Goal: Find specific page/section

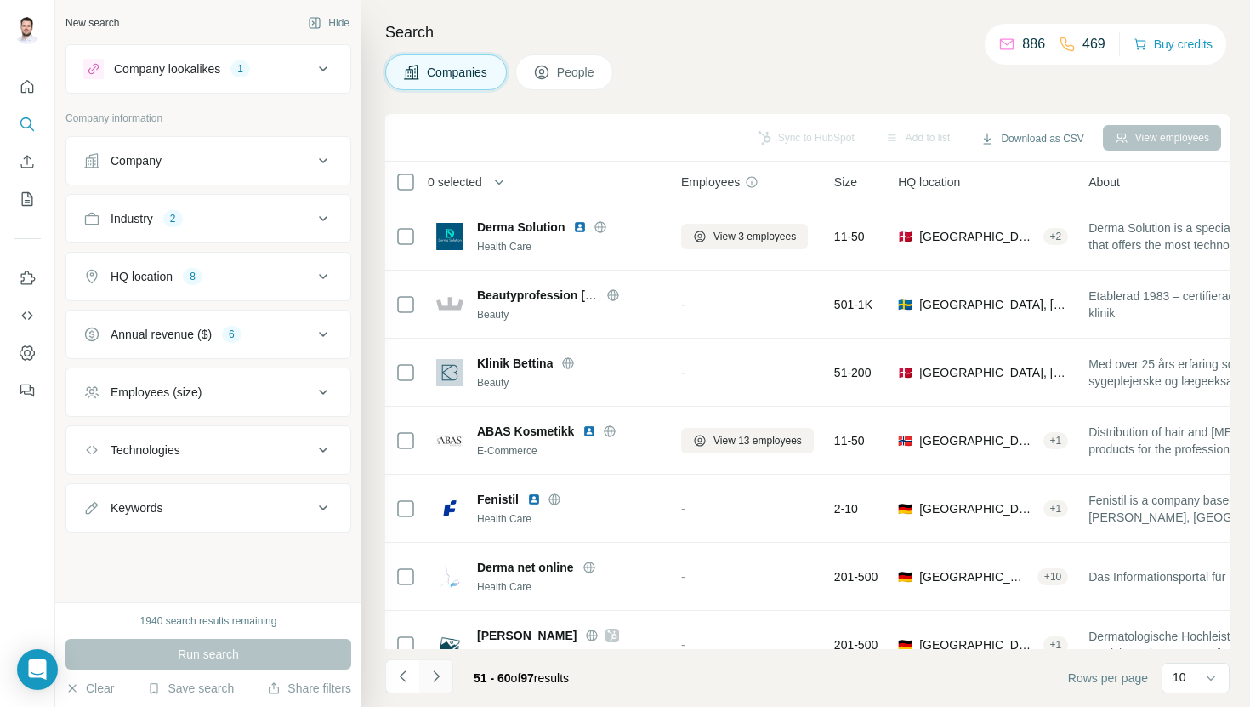
scroll to position [234, 0]
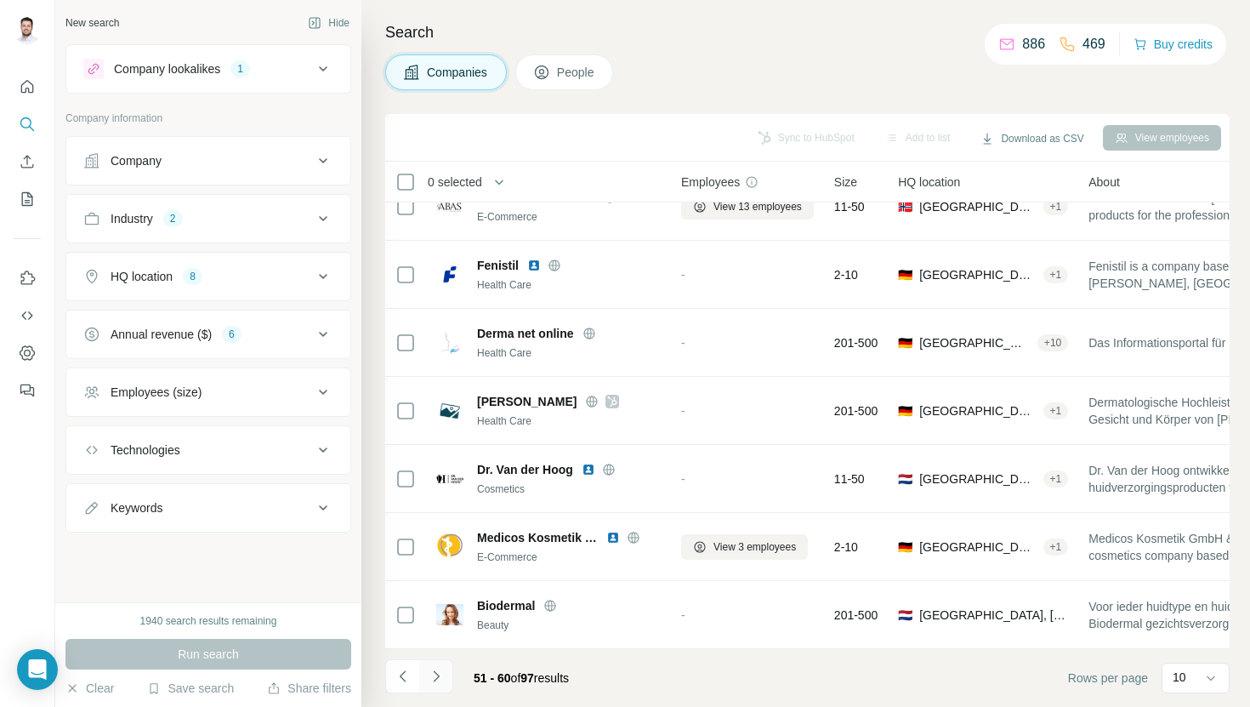
click at [445, 659] on button "Navigate to next page" at bounding box center [436, 676] width 34 height 34
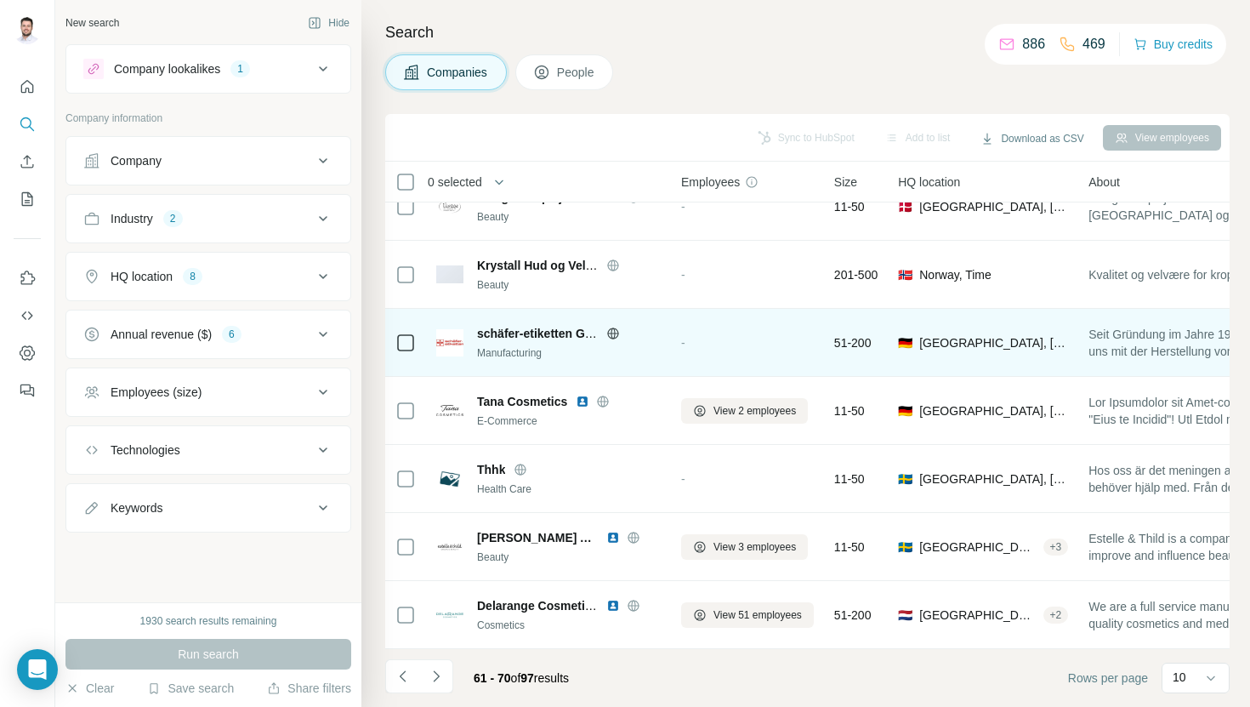
scroll to position [0, 0]
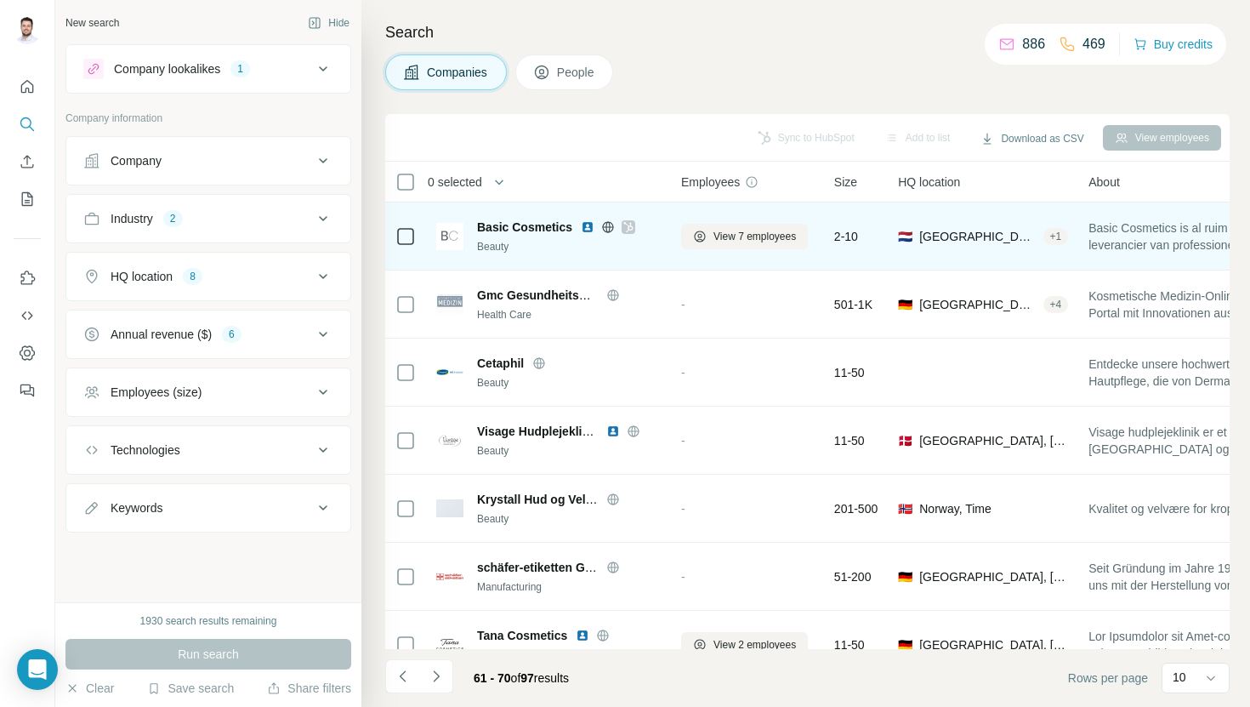
click at [587, 227] on img at bounding box center [588, 227] width 14 height 14
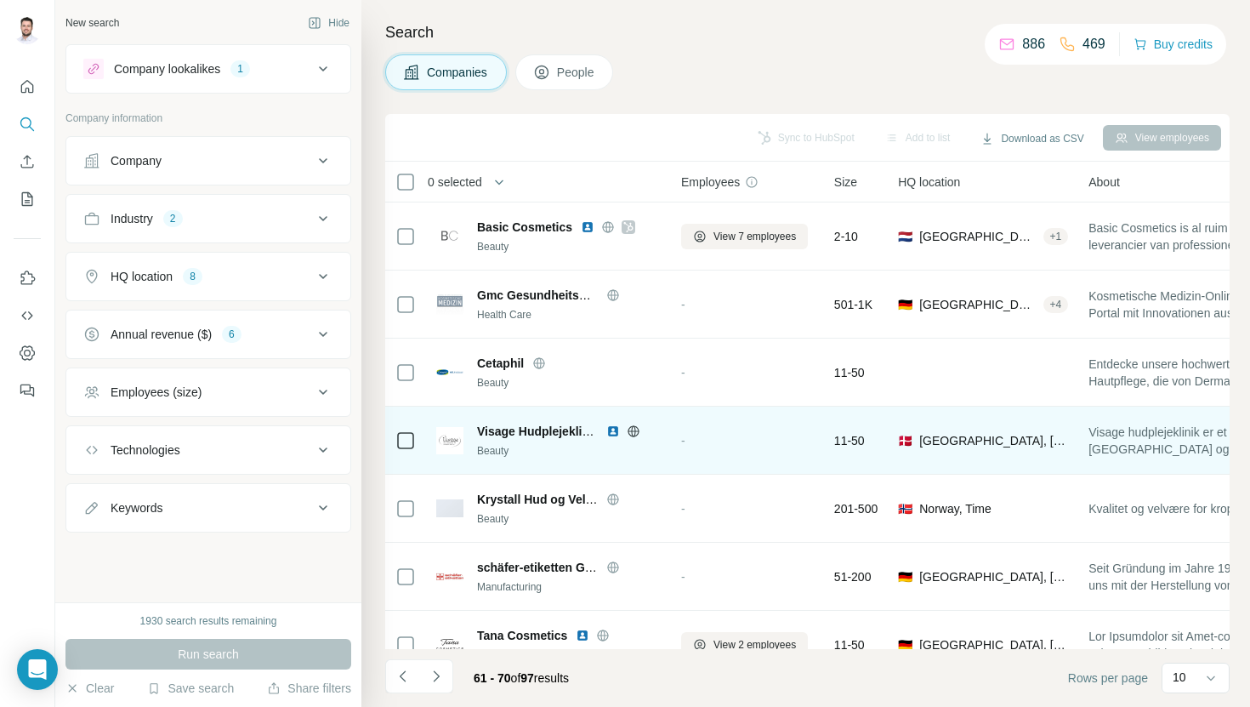
click at [614, 431] on img at bounding box center [613, 431] width 14 height 14
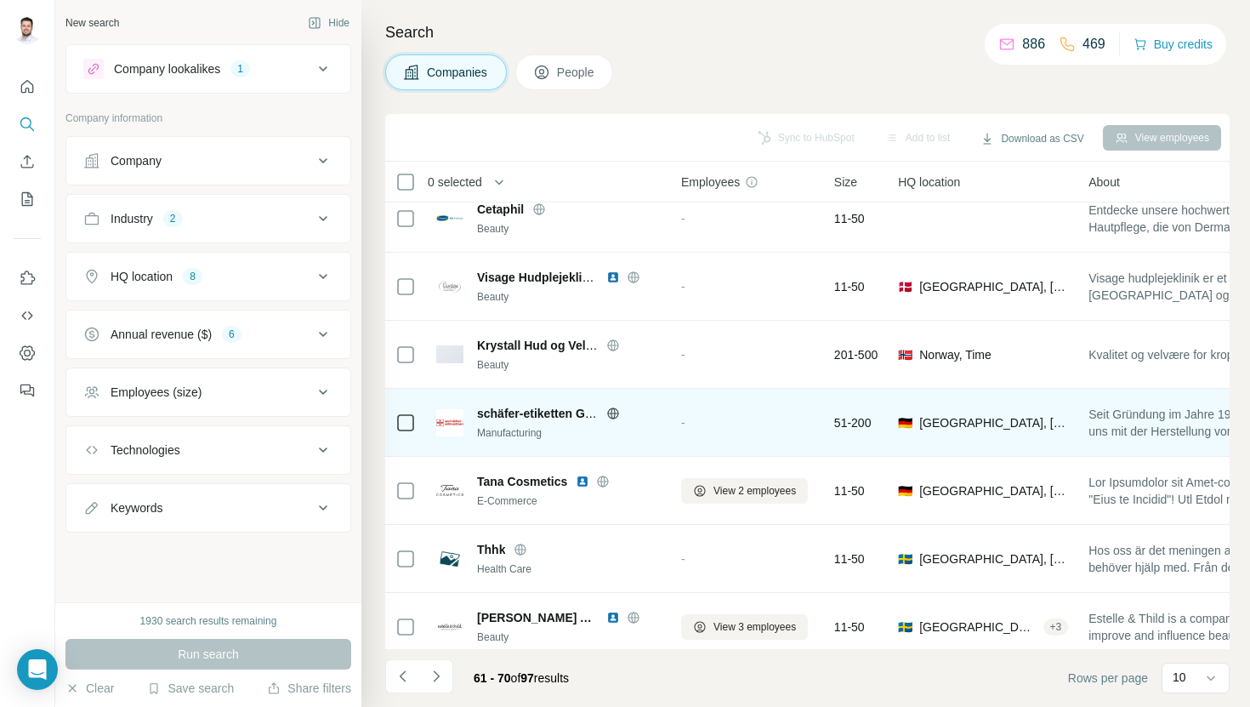
scroll to position [158, 0]
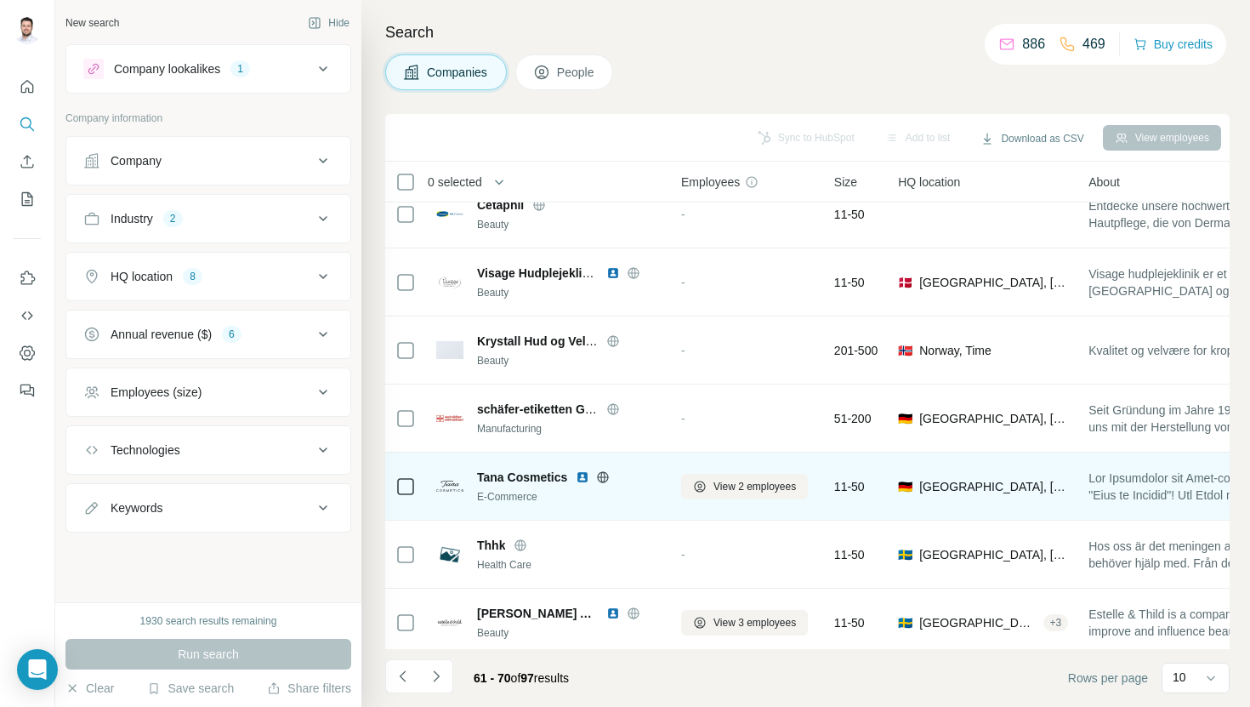
click at [579, 478] on img at bounding box center [583, 477] width 14 height 14
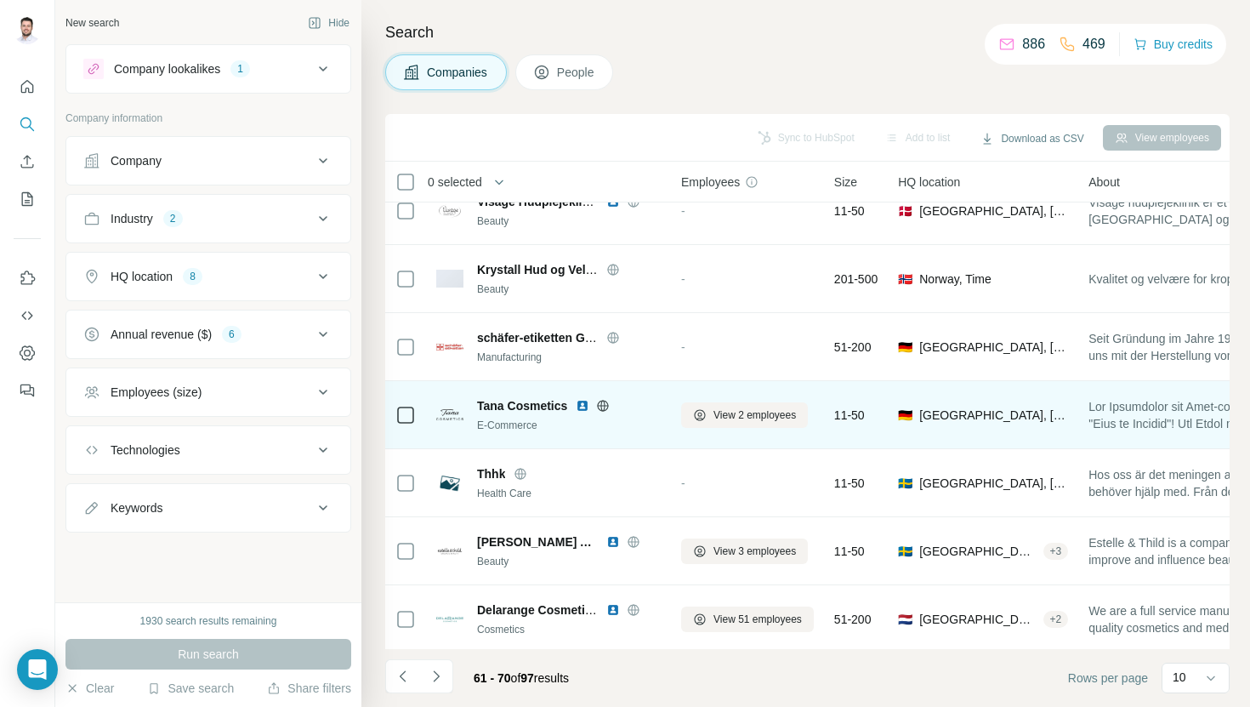
scroll to position [234, 0]
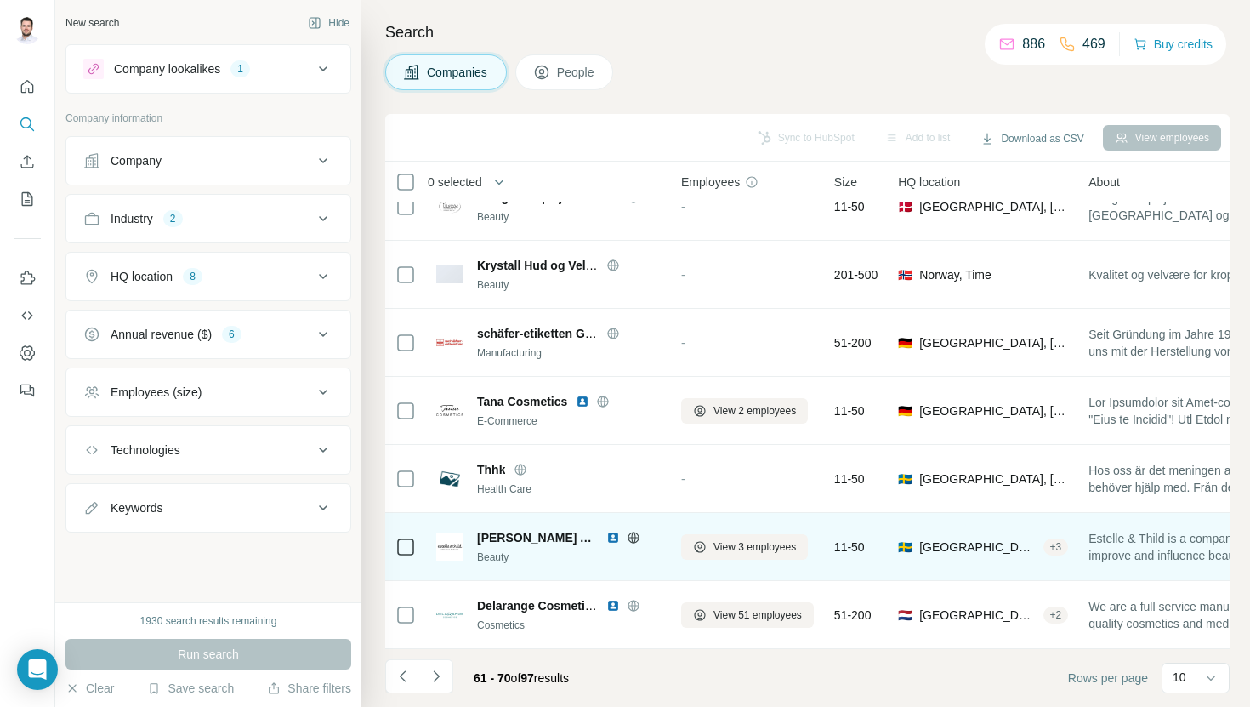
click at [606, 537] on img at bounding box center [613, 538] width 14 height 14
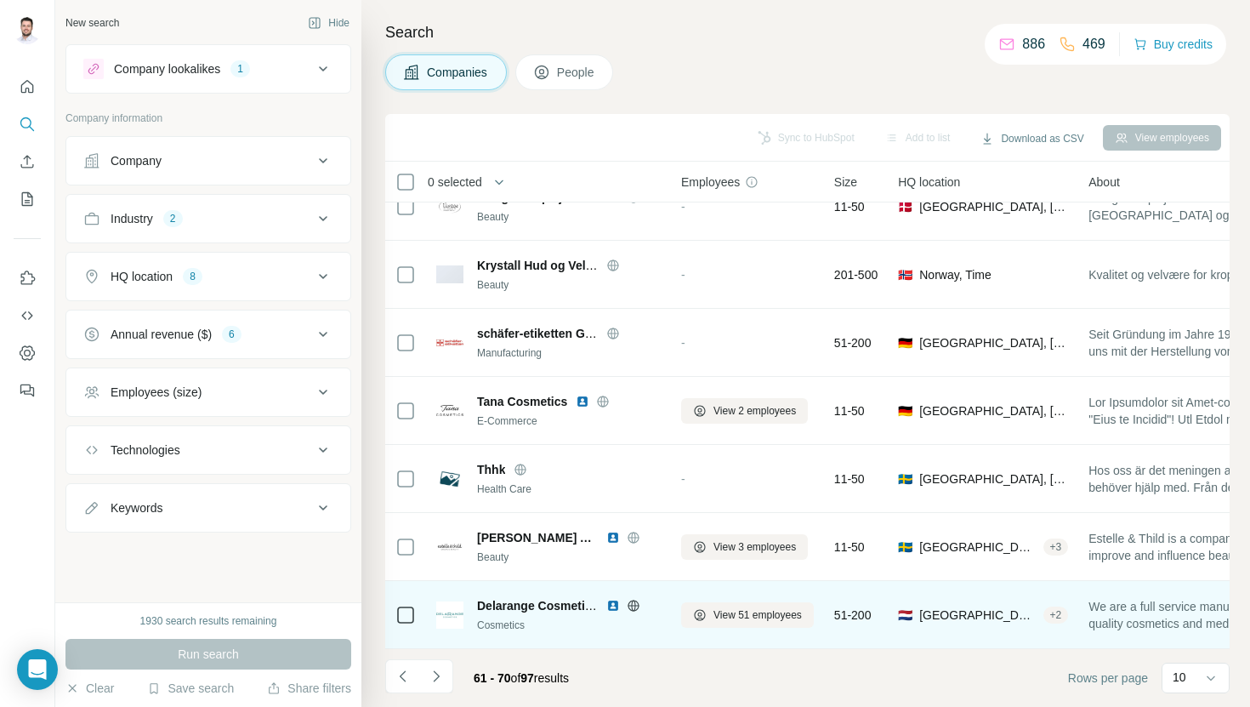
click at [611, 602] on img at bounding box center [613, 606] width 14 height 14
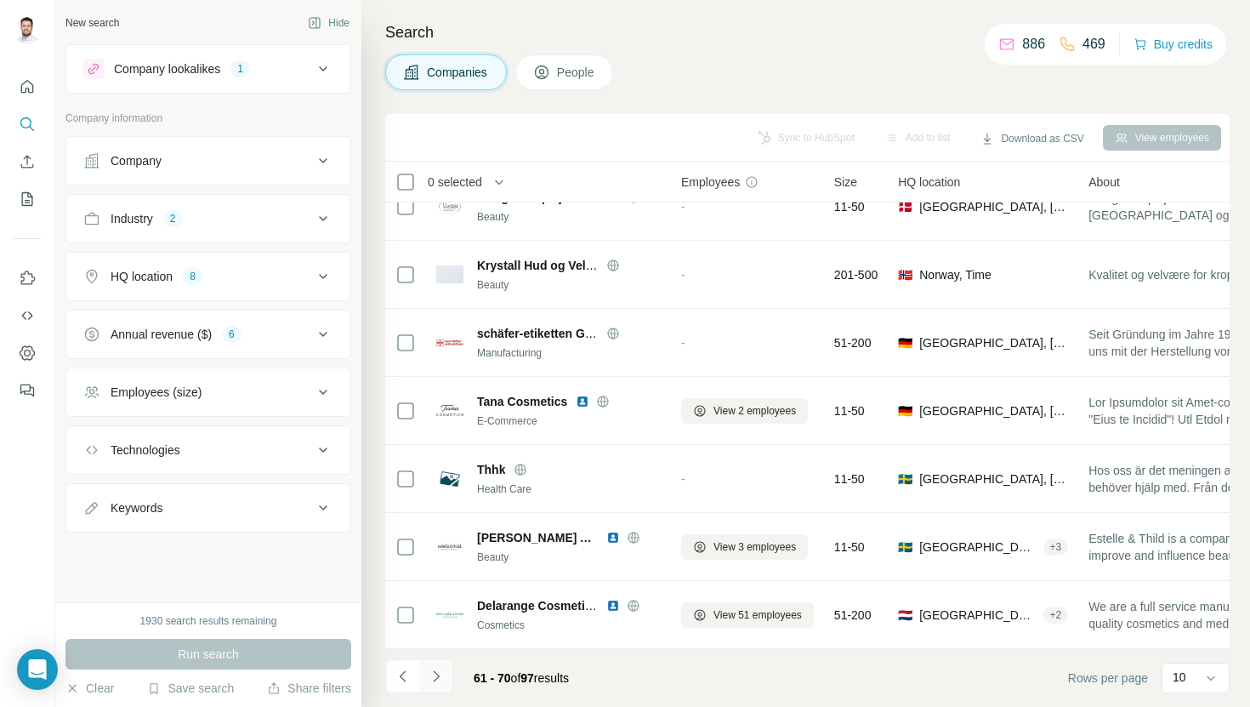
click at [439, 669] on icon "Navigate to next page" at bounding box center [436, 676] width 17 height 17
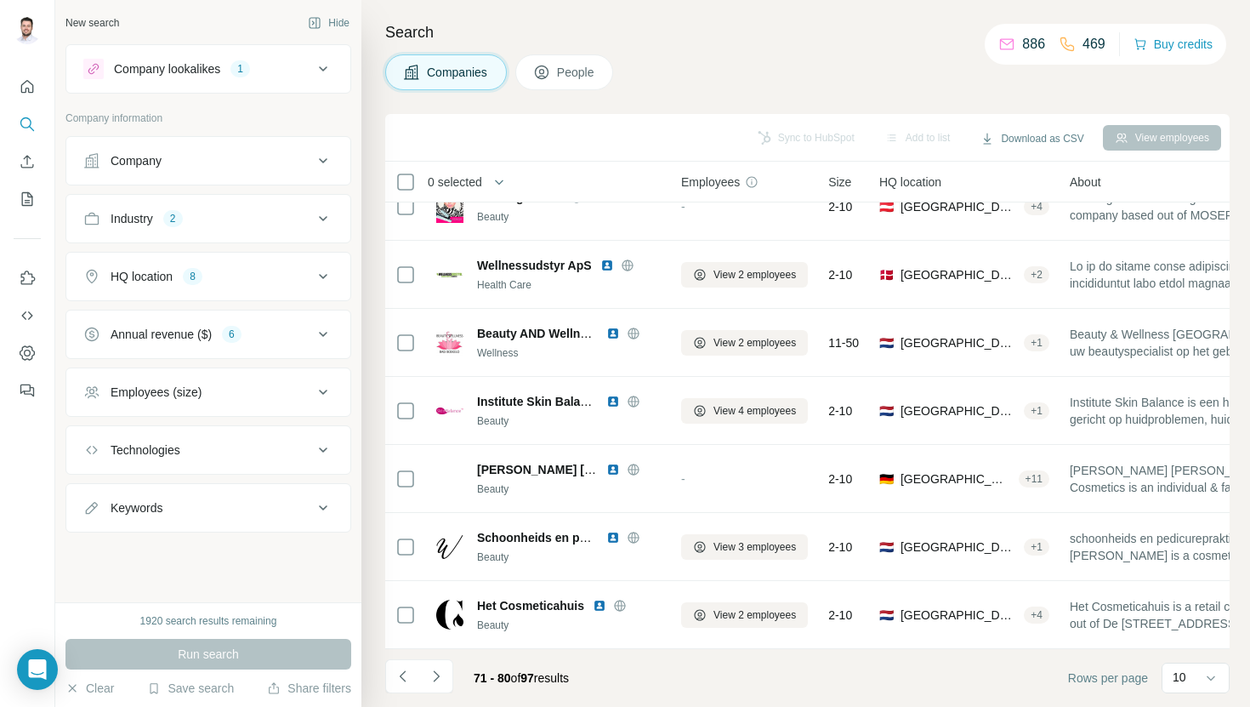
scroll to position [0, 0]
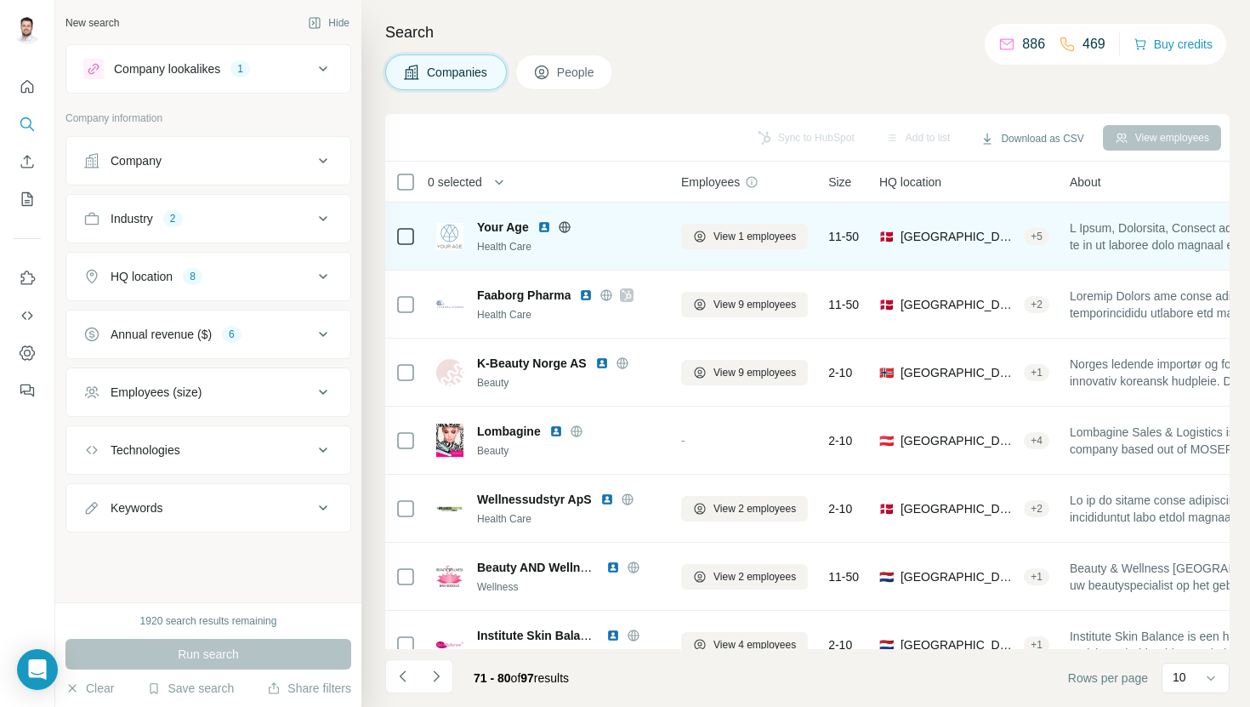
click at [539, 225] on img at bounding box center [545, 227] width 14 height 14
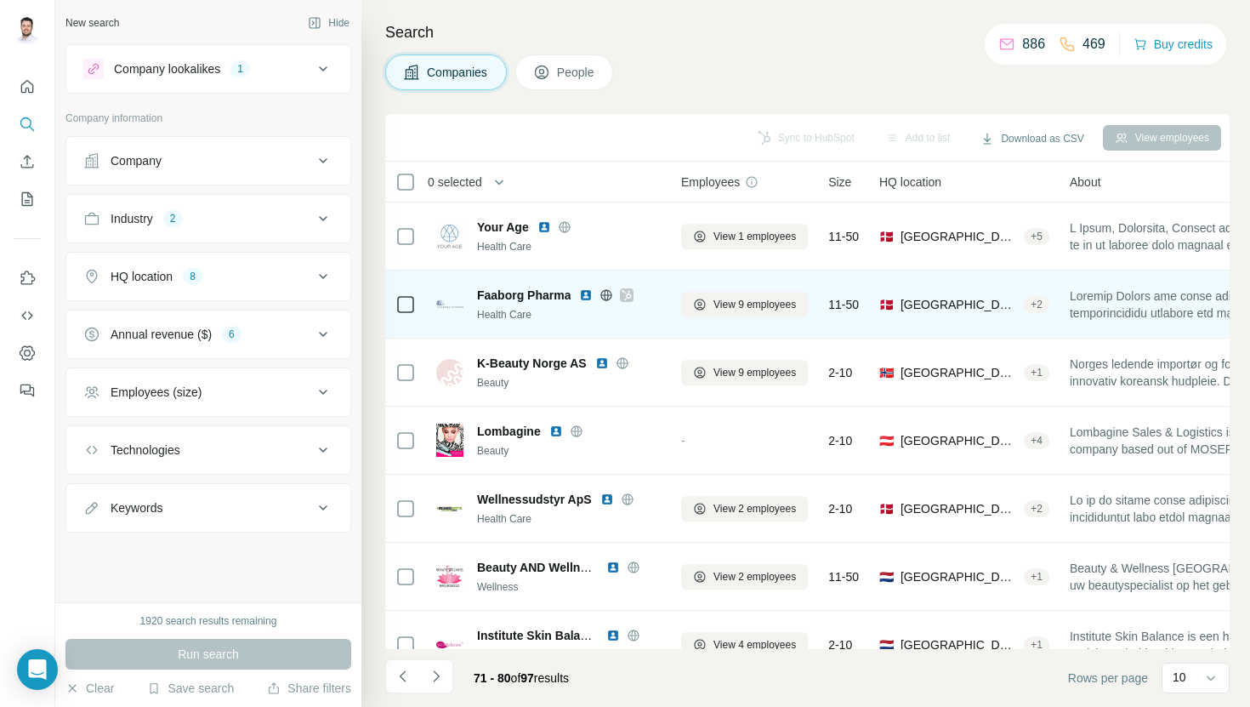
click at [584, 294] on img at bounding box center [586, 295] width 14 height 14
